Goal: Task Accomplishment & Management: Complete application form

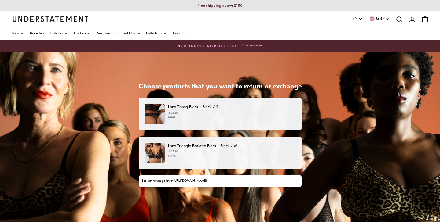
click at [229, 153] on p "£55.20 £69.00" at bounding box center [231, 154] width 127 height 9
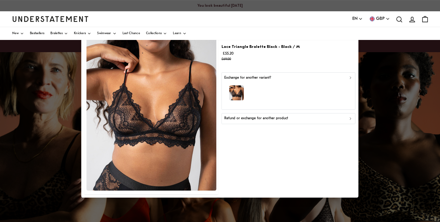
click at [350, 77] on icon "button" at bounding box center [350, 78] width 1 height 2
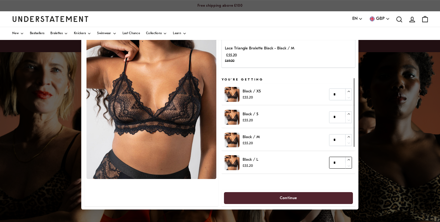
type input "*"
click at [349, 161] on icon "button" at bounding box center [349, 160] width 4 height 4
click at [295, 198] on span "Continue" at bounding box center [288, 198] width 17 height 11
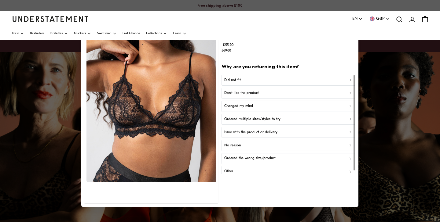
click at [347, 80] on div "Did not fit" at bounding box center [288, 80] width 128 height 6
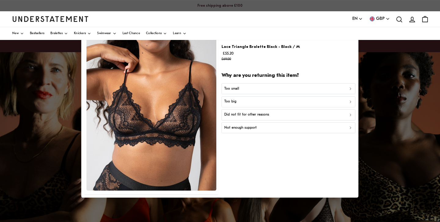
click at [314, 87] on div "Too small" at bounding box center [288, 89] width 128 height 6
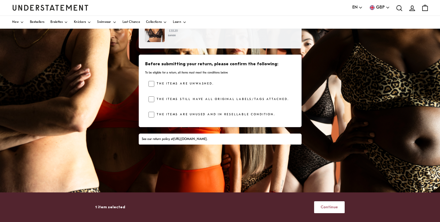
scroll to position [135, 0]
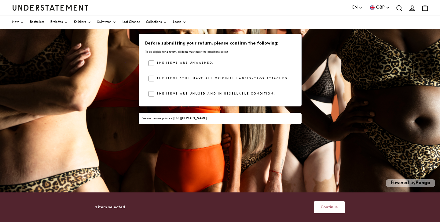
click at [331, 204] on span "Continue" at bounding box center [328, 207] width 17 height 11
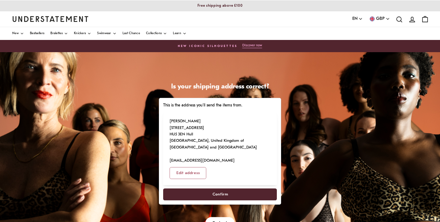
click at [235, 195] on span "Confirm" at bounding box center [220, 194] width 100 height 11
select select "**"
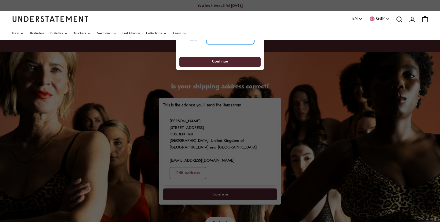
click at [242, 42] on input "tel" at bounding box center [230, 37] width 48 height 13
type input "**********"
click at [230, 64] on span "Continue" at bounding box center [220, 61] width 70 height 9
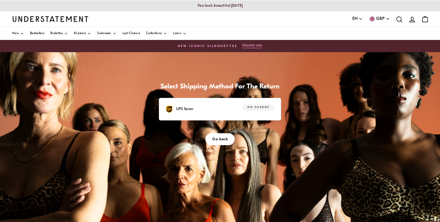
click at [262, 108] on span "No charge" at bounding box center [258, 108] width 22 height 6
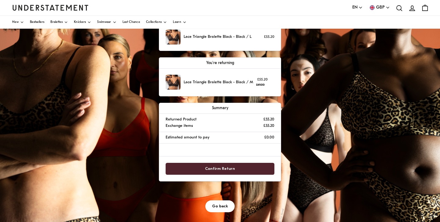
scroll to position [88, 0]
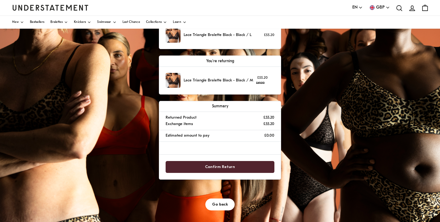
click at [221, 167] on span "Confirm Return" at bounding box center [220, 167] width 30 height 11
